Goal: Information Seeking & Learning: Learn about a topic

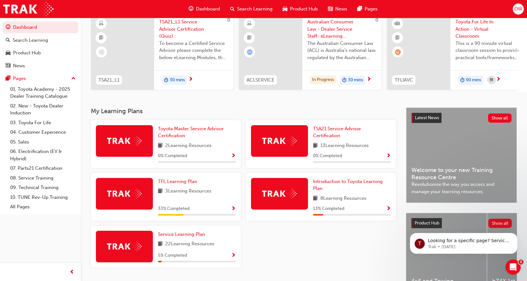
scroll to position [63, 0]
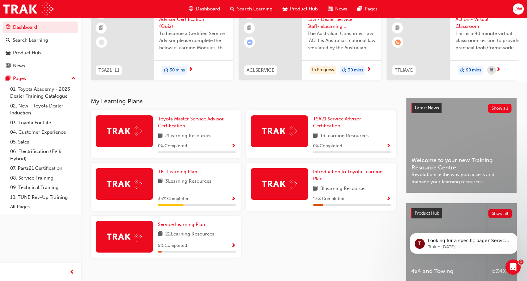
click at [355, 127] on link "TSA21 Service Advisor Certification" at bounding box center [352, 123] width 78 height 14
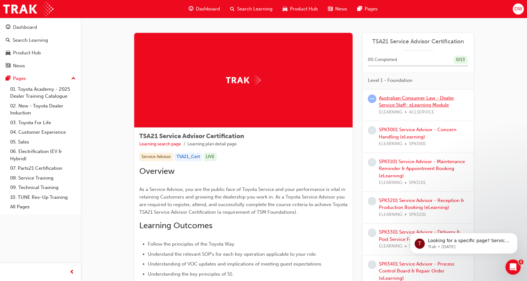
click at [435, 103] on link "Australian Consumer Law - Dealer Service Staff- eLearning Module" at bounding box center [416, 101] width 75 height 13
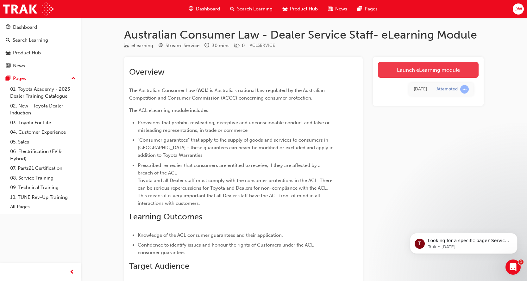
click at [416, 72] on link "Launch eLearning module" at bounding box center [428, 70] width 101 height 16
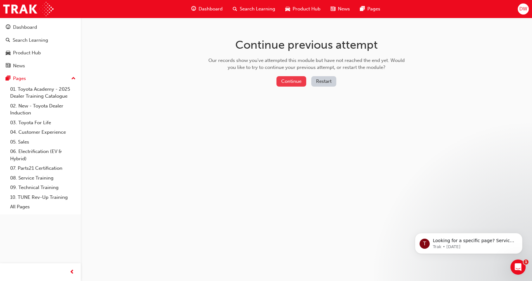
click at [288, 78] on button "Continue" at bounding box center [291, 81] width 30 height 10
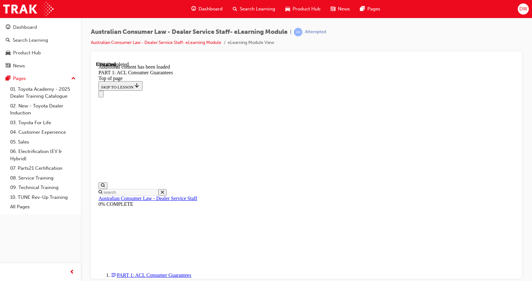
scroll to position [3691, 0]
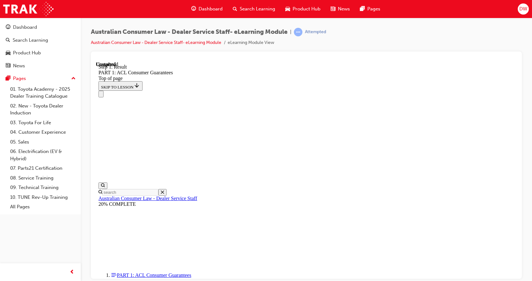
scroll to position [1272, 0]
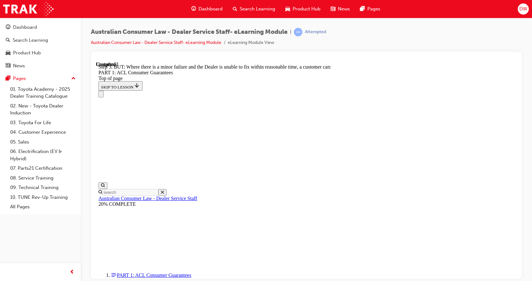
scroll to position [4252, 0]
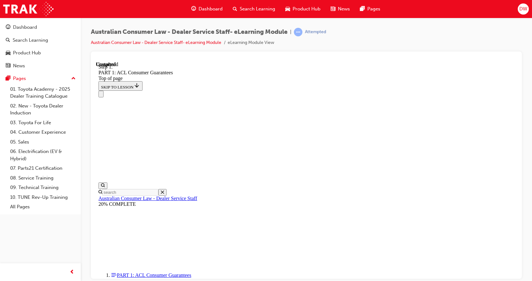
scroll to position [4298, 0]
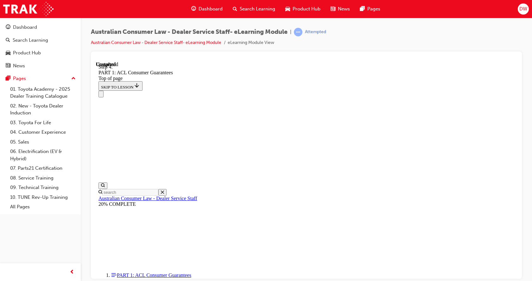
scroll to position [4836, 0]
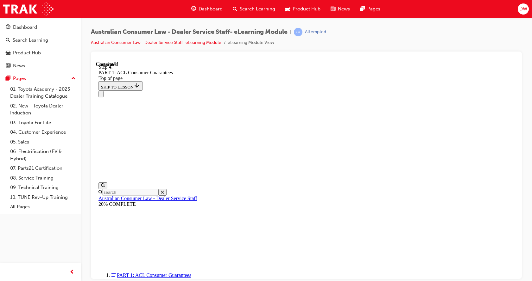
scroll to position [6188, 0]
drag, startPoint x: 252, startPoint y: 91, endPoint x: 275, endPoint y: 95, distance: 23.4
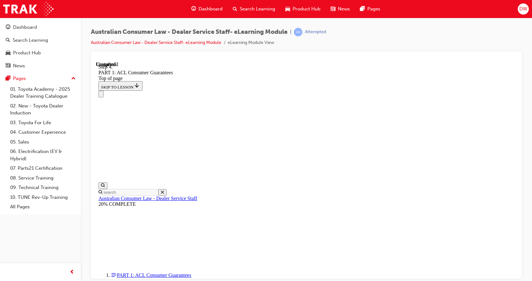
drag, startPoint x: 323, startPoint y: 172, endPoint x: 429, endPoint y: 136, distance: 111.8
drag, startPoint x: 304, startPoint y: 181, endPoint x: 310, endPoint y: 217, distance: 36.6
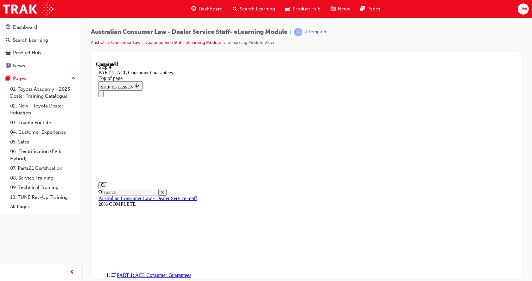
drag, startPoint x: 305, startPoint y: 216, endPoint x: 403, endPoint y: 220, distance: 97.9
drag, startPoint x: 315, startPoint y: 211, endPoint x: 408, endPoint y: 210, distance: 93.4
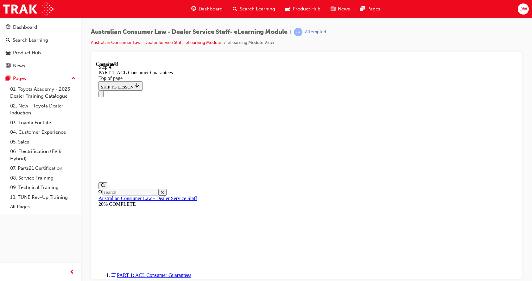
scroll to position [6726, 0]
drag, startPoint x: 318, startPoint y: 222, endPoint x: 326, endPoint y: 239, distance: 18.5
drag, startPoint x: 312, startPoint y: 184, endPoint x: 329, endPoint y: 131, distance: 55.6
drag, startPoint x: 285, startPoint y: 170, endPoint x: 308, endPoint y: 168, distance: 23.9
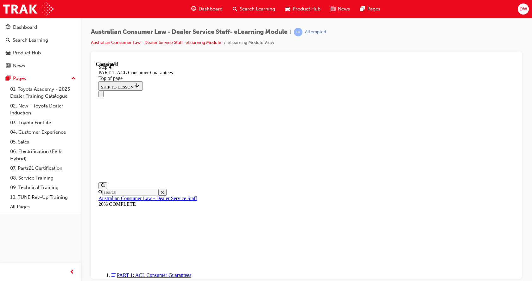
drag, startPoint x: 295, startPoint y: 214, endPoint x: 314, endPoint y: 207, distance: 19.9
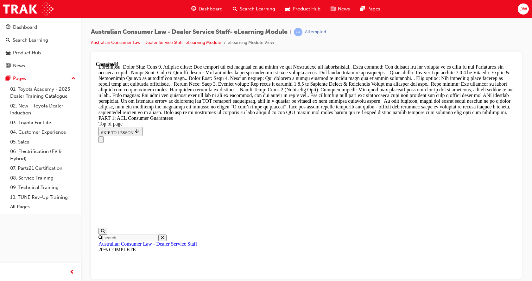
scroll to position [6947, 0]
drag, startPoint x: 297, startPoint y: 143, endPoint x: 333, endPoint y: 140, distance: 35.5
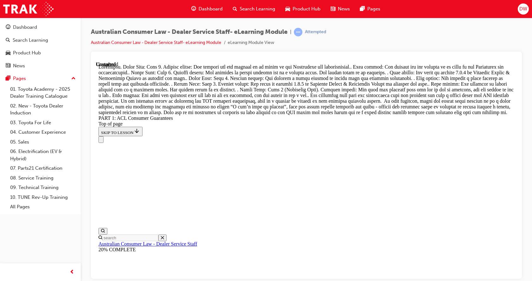
scroll to position [6745, 0]
drag, startPoint x: 305, startPoint y: 187, endPoint x: 312, endPoint y: 116, distance: 71.2
drag, startPoint x: 306, startPoint y: 223, endPoint x: 321, endPoint y: 153, distance: 71.9
drag, startPoint x: 299, startPoint y: 192, endPoint x: 322, endPoint y: 190, distance: 23.5
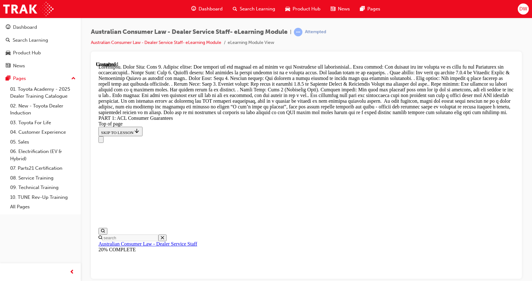
drag, startPoint x: 296, startPoint y: 225, endPoint x: 313, endPoint y: 220, distance: 18.1
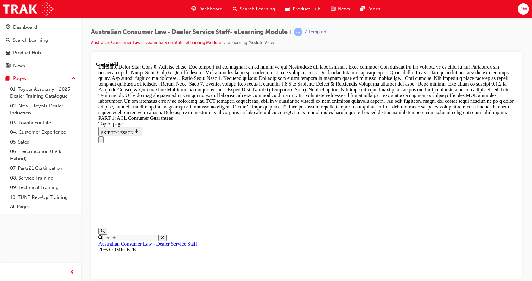
scroll to position [6882, 0]
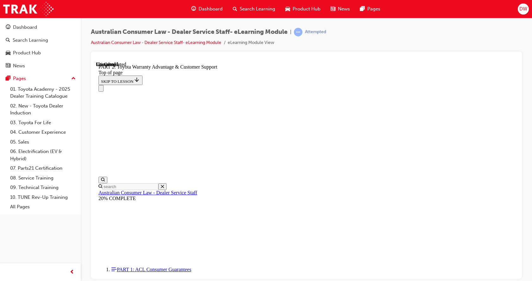
scroll to position [431, 0]
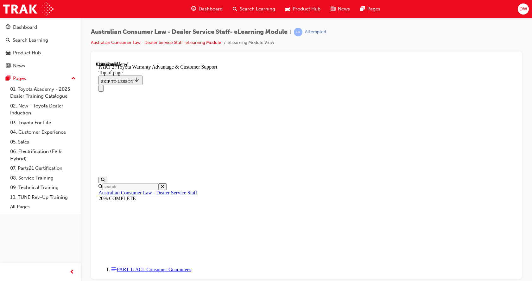
scroll to position [484, 0]
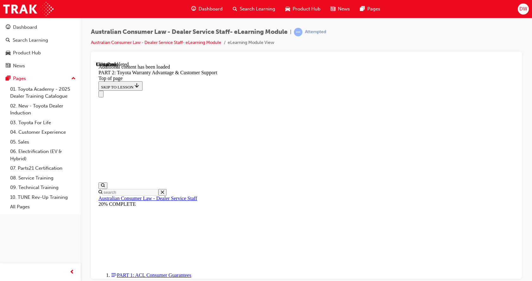
scroll to position [698, 0]
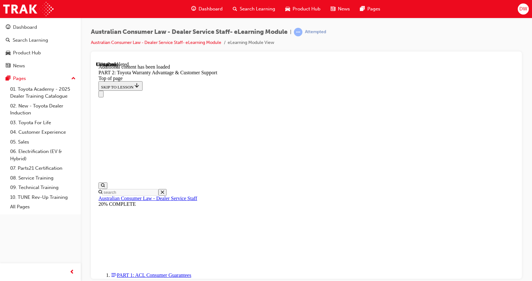
scroll to position [644, 0]
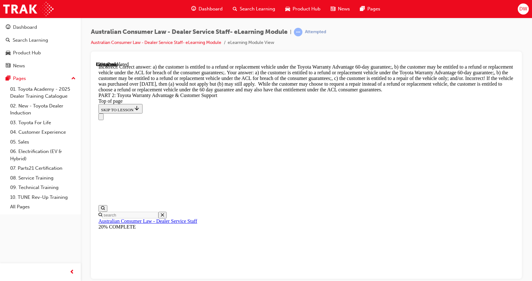
scroll to position [2314, 0]
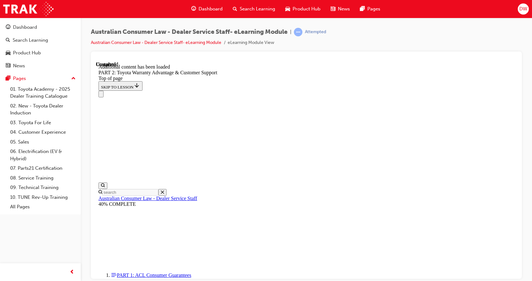
scroll to position [2653, 0]
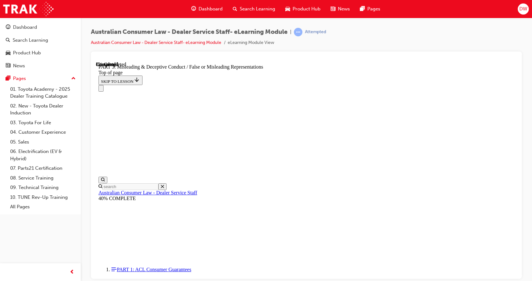
scroll to position [399, 0]
drag, startPoint x: 420, startPoint y: 187, endPoint x: 423, endPoint y: 189, distance: 3.6
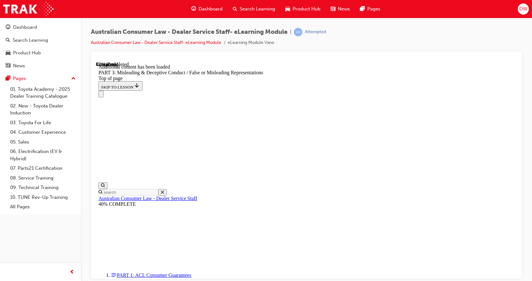
scroll to position [1410, 0]
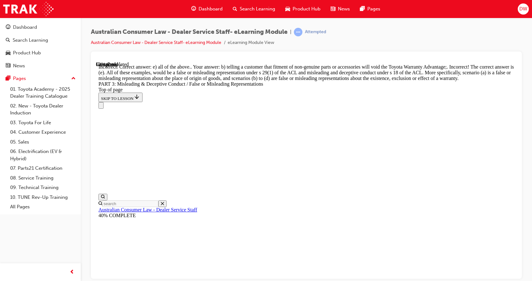
scroll to position [1667, 0]
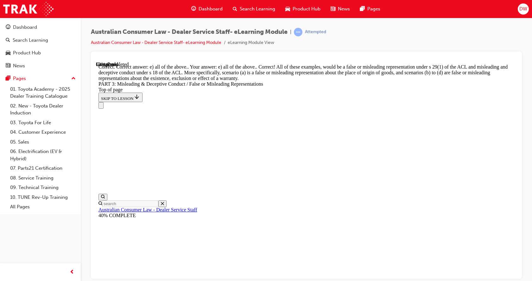
scroll to position [1683, 0]
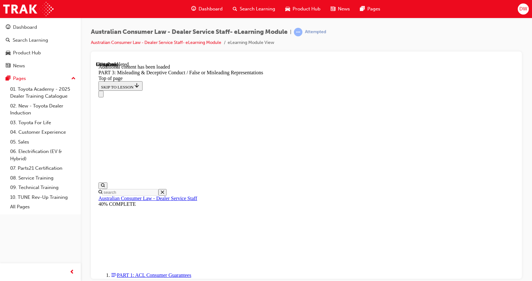
scroll to position [1865, 0]
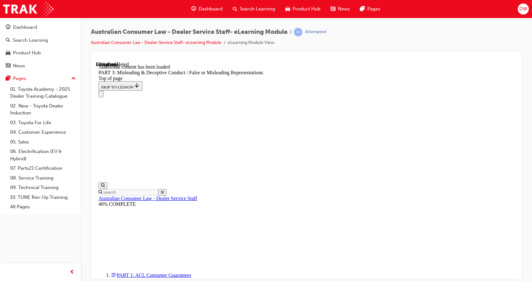
drag, startPoint x: 463, startPoint y: 200, endPoint x: 459, endPoint y: 207, distance: 8.5
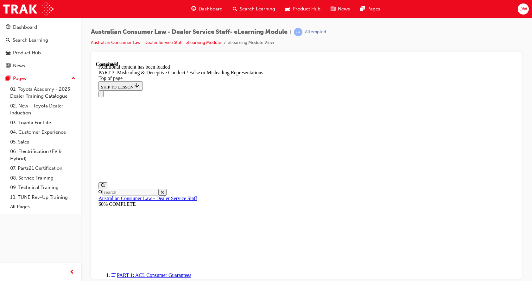
scroll to position [2624, 0]
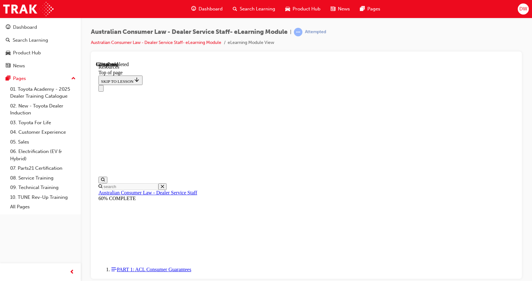
scroll to position [311, 0]
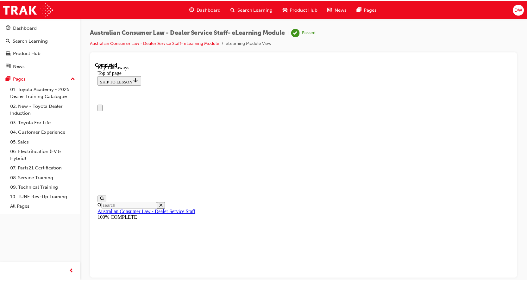
scroll to position [0, 0]
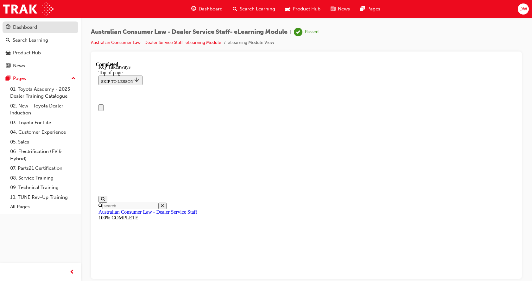
click at [40, 25] on div "Dashboard" at bounding box center [40, 27] width 69 height 8
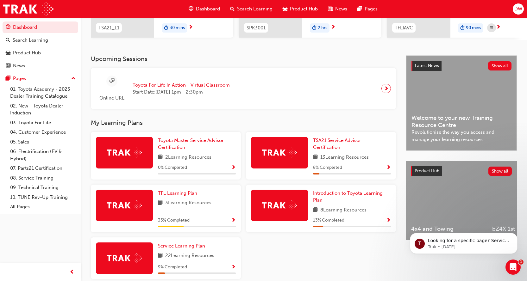
scroll to position [127, 0]
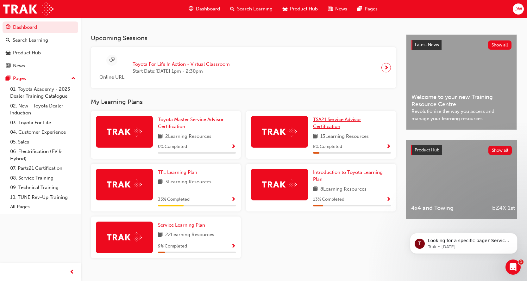
click at [343, 127] on link "TSA21 Service Advisor Certification" at bounding box center [352, 123] width 78 height 14
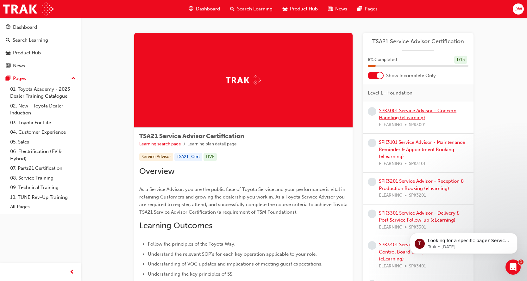
click at [402, 110] on link "SPK3001 Service Advisor - Concern Handling (eLearning)" at bounding box center [418, 114] width 78 height 13
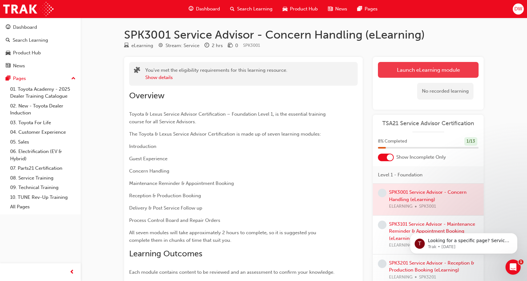
click at [426, 73] on link "Launch eLearning module" at bounding box center [428, 70] width 101 height 16
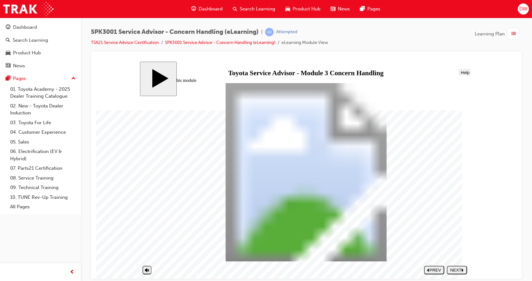
click at [460, 270] on div "NEXT" at bounding box center [456, 270] width 15 height 5
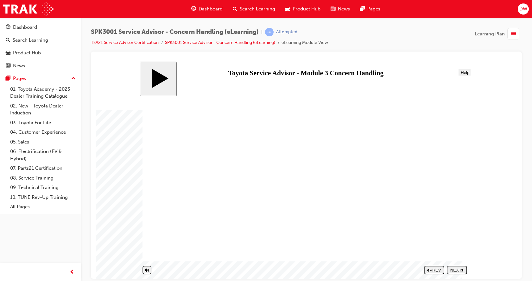
click at [453, 271] on div "NEXT" at bounding box center [456, 270] width 15 height 5
drag, startPoint x: 461, startPoint y: 270, endPoint x: 462, endPoint y: 266, distance: 3.7
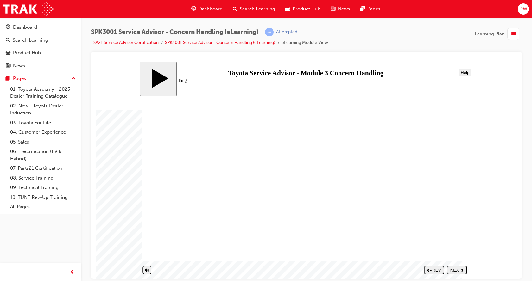
click at [462, 266] on button "NEXT" at bounding box center [457, 270] width 20 height 9
drag, startPoint x: 328, startPoint y: 226, endPoint x: 420, endPoint y: 137, distance: 127.8
drag, startPoint x: 329, startPoint y: 131, endPoint x: 418, endPoint y: 177, distance: 99.9
drag, startPoint x: 327, startPoint y: 187, endPoint x: 428, endPoint y: 236, distance: 112.1
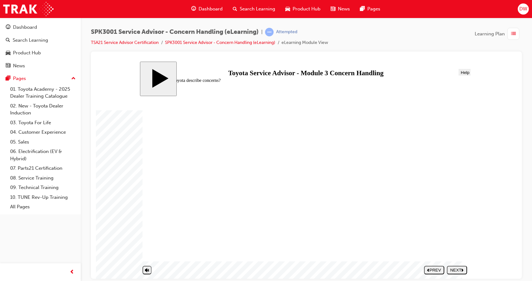
click at [464, 271] on div "NEXT" at bounding box center [456, 270] width 15 height 5
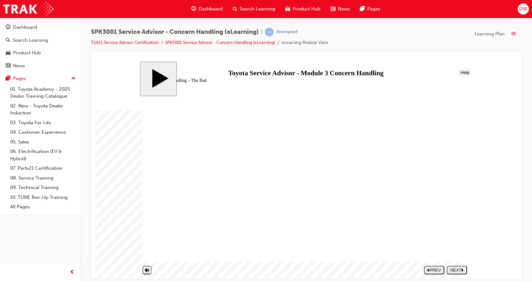
click at [454, 267] on button "NEXT" at bounding box center [457, 270] width 20 height 9
drag, startPoint x: 461, startPoint y: 272, endPoint x: 462, endPoint y: 269, distance: 3.8
click at [461, 271] on div "NEXT" at bounding box center [456, 270] width 15 height 5
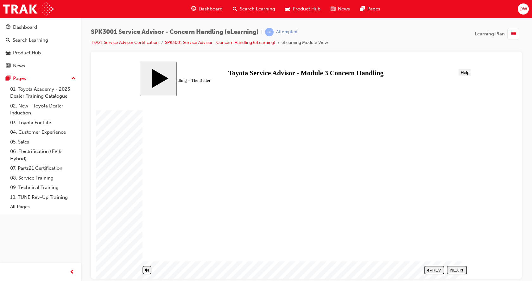
click at [461, 271] on icon "next" at bounding box center [462, 269] width 2 height 3
drag, startPoint x: 163, startPoint y: 131, endPoint x: 175, endPoint y: 147, distance: 19.8
click at [459, 266] on button "NEXT" at bounding box center [457, 270] width 20 height 9
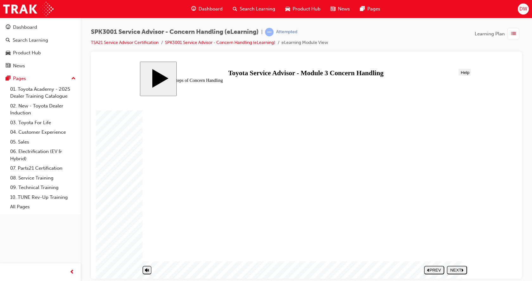
click at [457, 273] on button "NEXT" at bounding box center [457, 270] width 20 height 9
drag, startPoint x: 214, startPoint y: 211, endPoint x: 380, endPoint y: 142, distance: 179.6
drag, startPoint x: 216, startPoint y: 237, endPoint x: 388, endPoint y: 157, distance: 190.7
drag, startPoint x: 216, startPoint y: 199, endPoint x: 383, endPoint y: 171, distance: 169.7
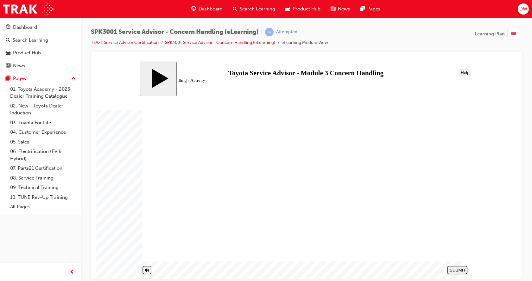
drag, startPoint x: 239, startPoint y: 222, endPoint x: 383, endPoint y: 184, distance: 148.4
drag, startPoint x: 246, startPoint y: 250, endPoint x: 404, endPoint y: 202, distance: 165.9
drag, startPoint x: 236, startPoint y: 171, endPoint x: 352, endPoint y: 224, distance: 127.2
drag, startPoint x: 266, startPoint y: 198, endPoint x: 378, endPoint y: 218, distance: 113.7
click at [455, 269] on div "SUBMIT" at bounding box center [456, 270] width 15 height 5
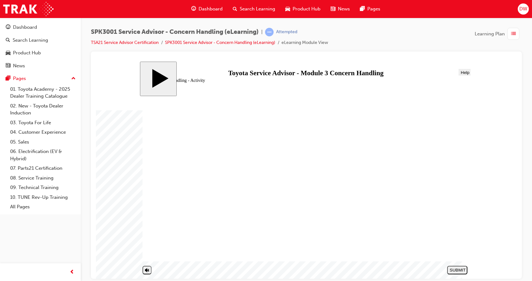
click at [458, 272] on div "NEXT" at bounding box center [456, 270] width 15 height 5
radio input "true"
click at [459, 272] on div "SUBMIT" at bounding box center [456, 270] width 15 height 5
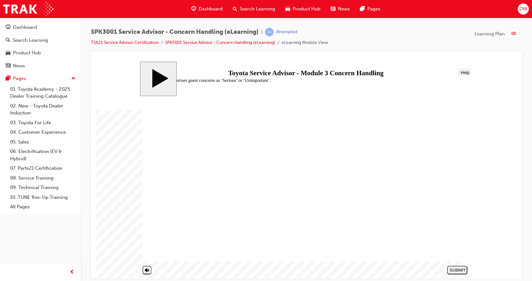
radio input "true"
click at [452, 272] on div "SUBMIT" at bounding box center [456, 270] width 15 height 5
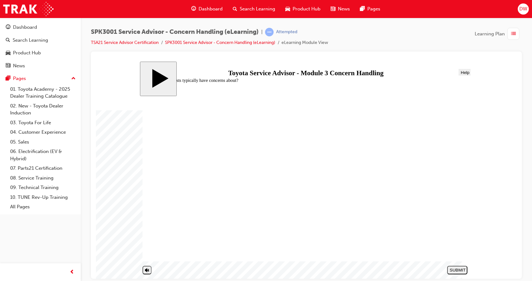
radio input "true"
click at [465, 269] on div "SUBMIT" at bounding box center [456, 270] width 15 height 5
drag, startPoint x: 273, startPoint y: 227, endPoint x: 279, endPoint y: 240, distance: 14.2
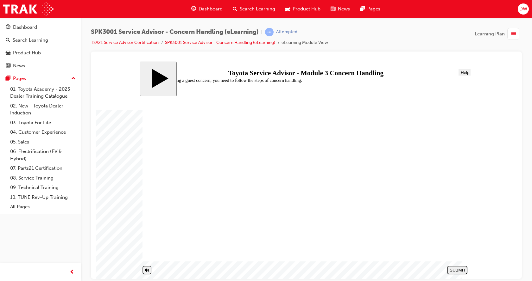
drag, startPoint x: 281, startPoint y: 244, endPoint x: 280, endPoint y: 241, distance: 3.2
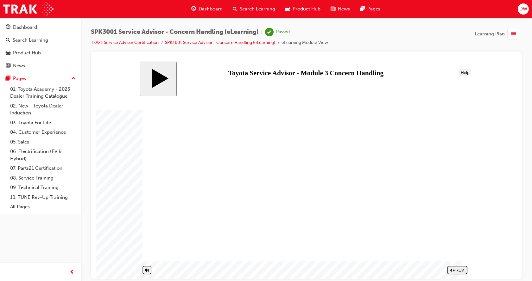
click at [515, 34] on span "list-icon" at bounding box center [513, 34] width 5 height 8
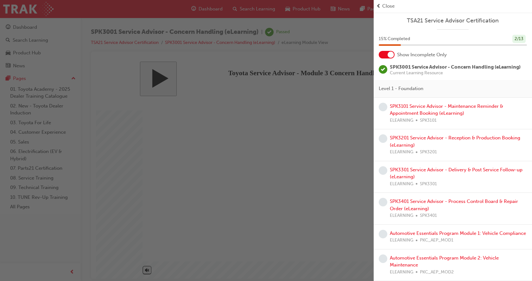
click at [389, 54] on div at bounding box center [390, 55] width 6 height 6
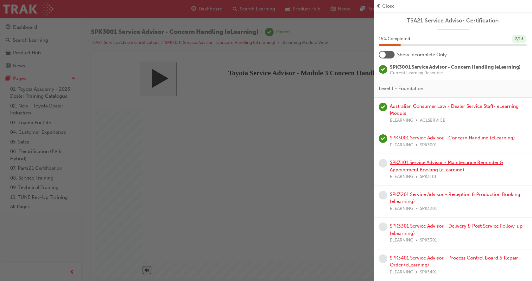
click at [430, 165] on link "SPK3101 Service Advisor - Maintenance Reminder & Appointment Booking (eLearning)" at bounding box center [446, 166] width 113 height 13
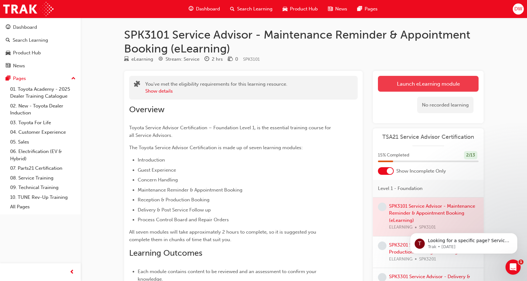
click at [408, 80] on link "Launch eLearning module" at bounding box center [428, 84] width 101 height 16
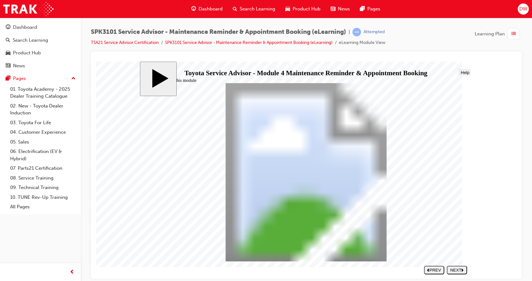
click at [455, 273] on button "NEXT" at bounding box center [457, 270] width 20 height 9
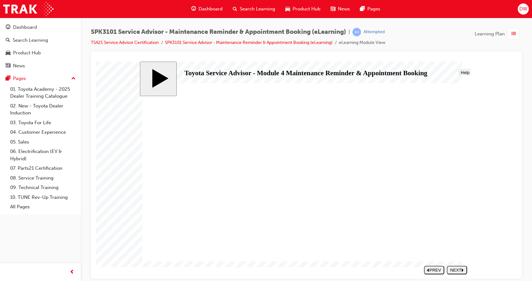
click at [464, 271] on div "NEXT" at bounding box center [456, 270] width 15 height 5
click at [460, 269] on div "NEXT" at bounding box center [456, 270] width 15 height 5
drag, startPoint x: 427, startPoint y: 179, endPoint x: 435, endPoint y: 208, distance: 29.6
click at [461, 270] on div "NEXT" at bounding box center [456, 270] width 15 height 5
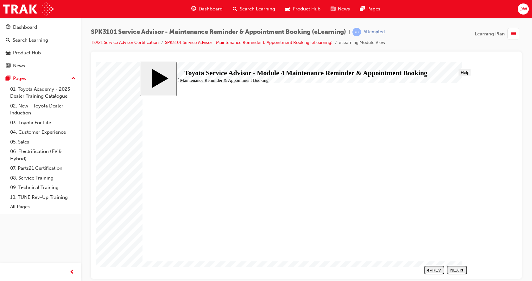
click at [457, 272] on div "NEXT" at bounding box center [456, 270] width 15 height 5
click at [454, 270] on div "NEXT" at bounding box center [456, 270] width 15 height 5
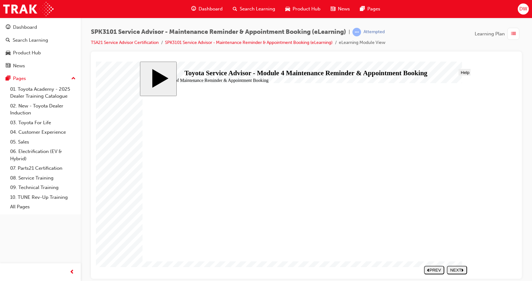
click at [460, 269] on div "NEXT" at bounding box center [456, 270] width 15 height 5
drag, startPoint x: 333, startPoint y: 126, endPoint x: 354, endPoint y: 179, distance: 57.8
